Goal: Obtain resource: Download file/media

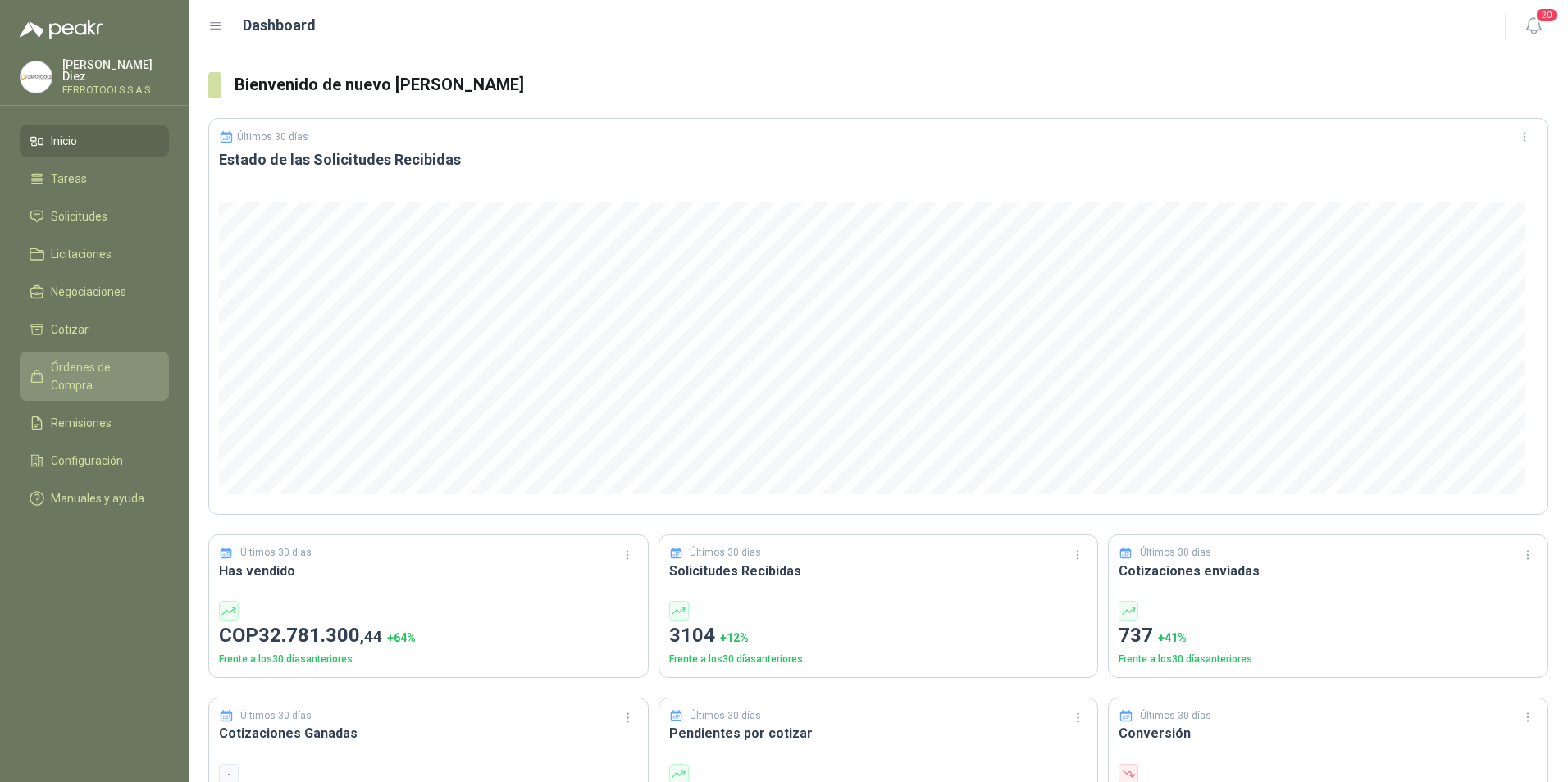
click at [104, 364] on span "Órdenes de Compra" at bounding box center [102, 376] width 102 height 36
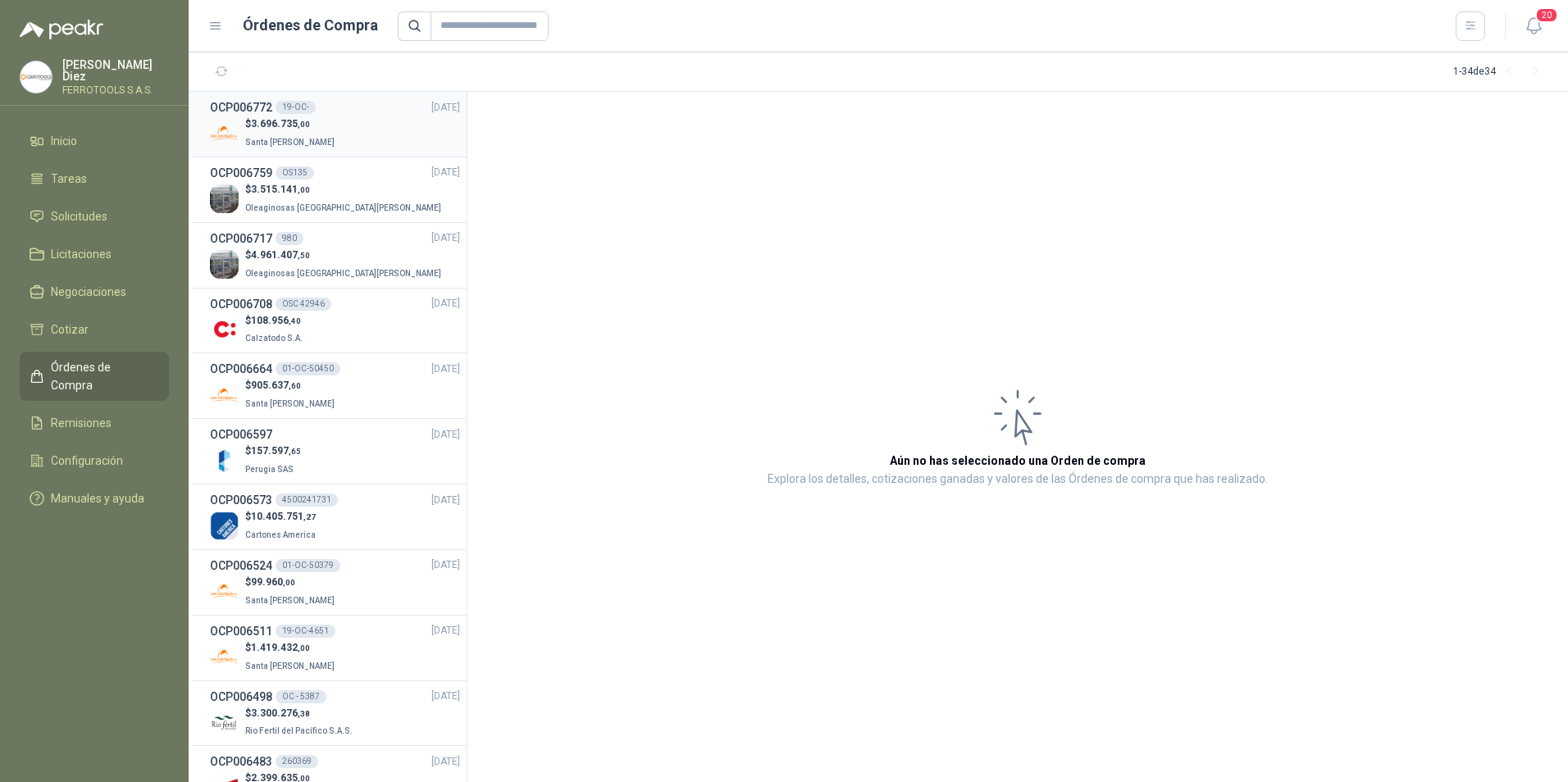
click at [341, 131] on div "$ 3.696.735 ,00 Santa [PERSON_NAME]" at bounding box center [335, 134] width 251 height 33
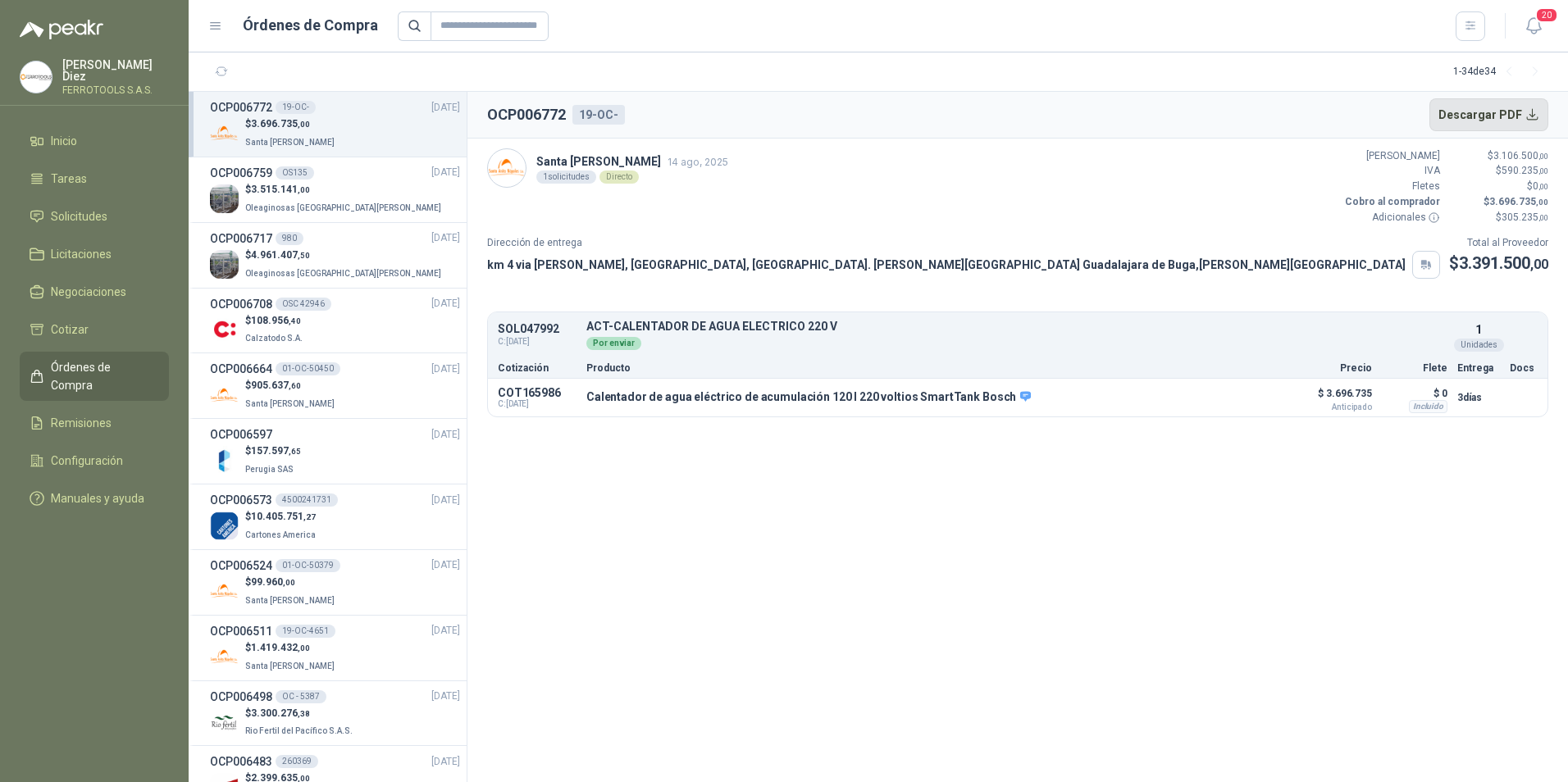
click at [1478, 114] on button "Descargar PDF" at bounding box center [1489, 114] width 120 height 32
click at [1246, 400] on button "Detalles" at bounding box center [1242, 397] width 77 height 23
